Goal: Browse casually: Explore the website without a specific task or goal

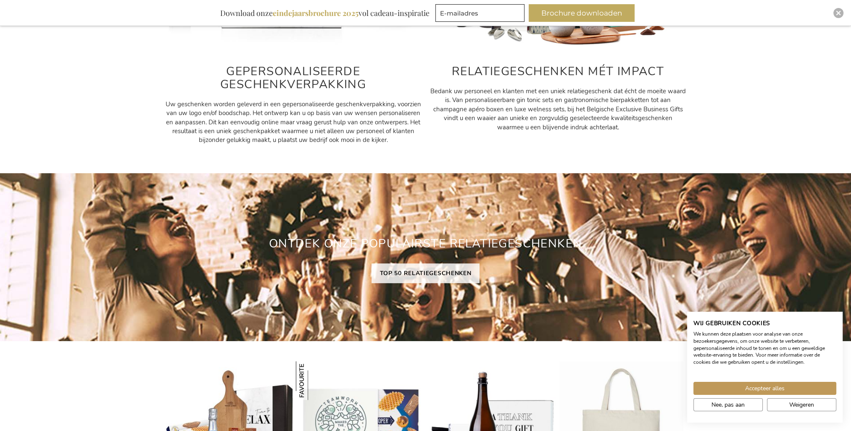
scroll to position [630, 0]
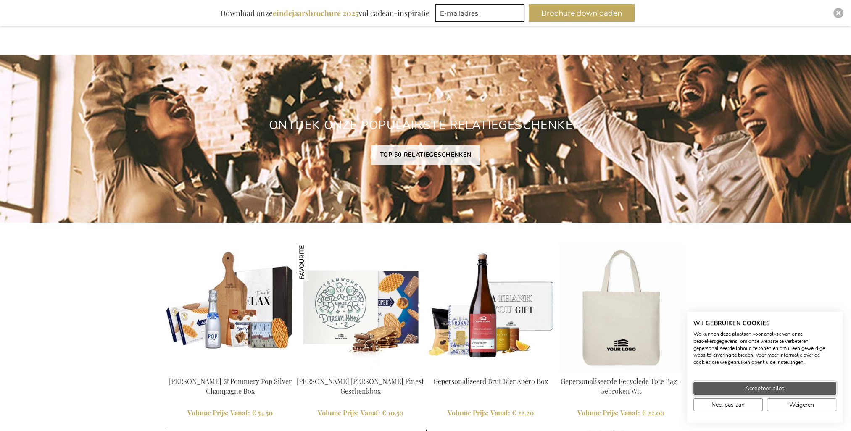
click at [413, 389] on button "Accepteer alles" at bounding box center [764, 388] width 143 height 13
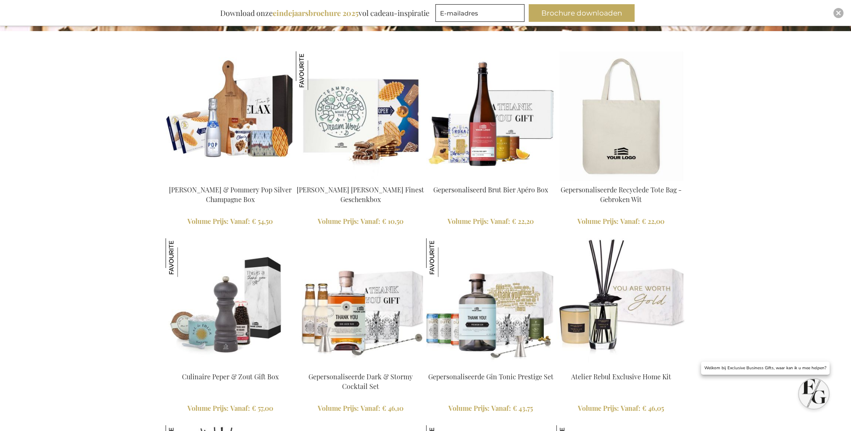
scroll to position [840, 0]
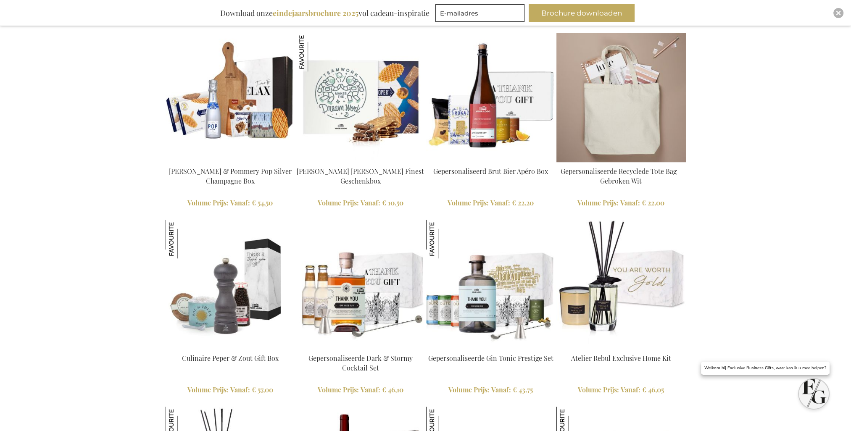
click at [413, 122] on img at bounding box center [620, 97] width 129 height 129
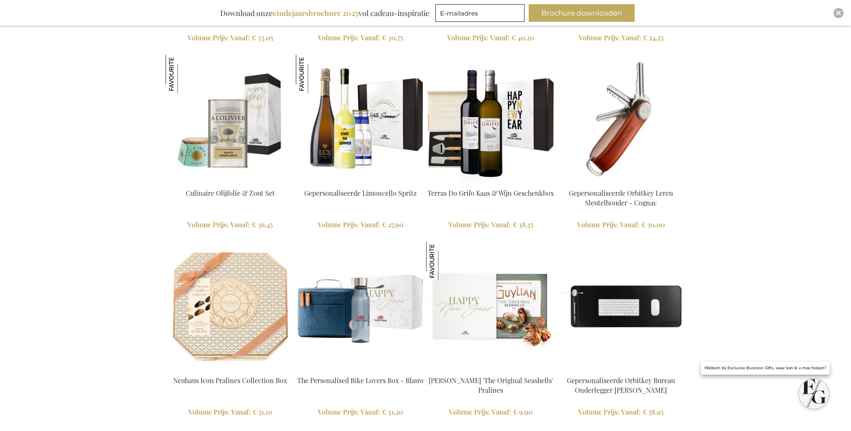
scroll to position [1865, 0]
